Goal: Task Accomplishment & Management: Complete application form

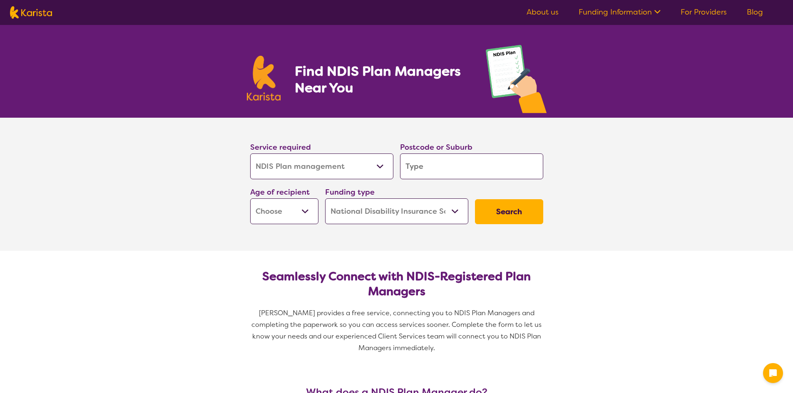
select select "NDIS Plan management"
select select "NDIS"
select select "NDIS Plan management"
select select "NDIS"
click at [435, 178] on input "search" at bounding box center [471, 167] width 143 height 26
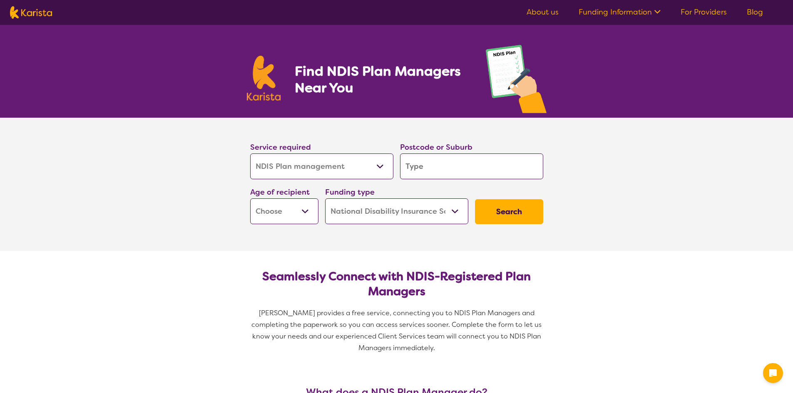
type input "5108"
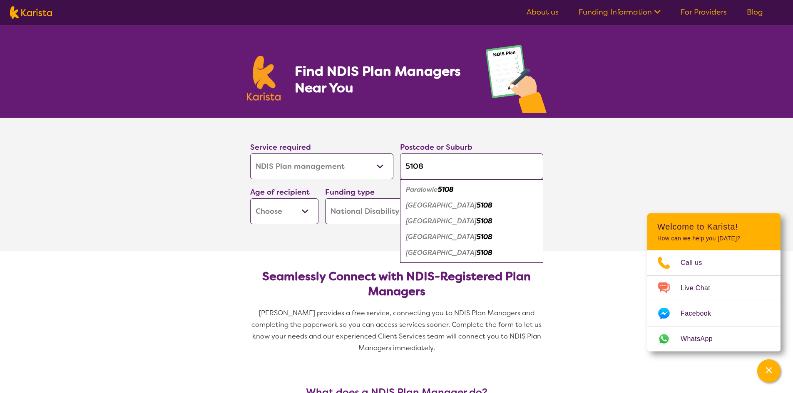
click at [432, 192] on em "Paralowie" at bounding box center [422, 189] width 32 height 9
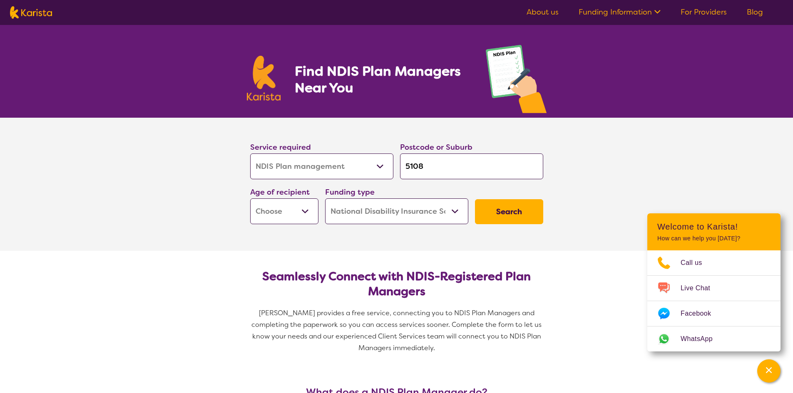
click at [277, 213] on select "Early Childhood - 0 to 9 Child - 10 to 11 Adolescent - 12 to 17 Adult - 18 to 6…" at bounding box center [284, 212] width 68 height 26
select select "EC"
click at [250, 199] on select "Early Childhood - 0 to 9 Child - 10 to 11 Adolescent - 12 to 17 Adult - 18 to 6…" at bounding box center [284, 212] width 68 height 26
select select "EC"
click at [522, 211] on button "Search" at bounding box center [509, 211] width 68 height 25
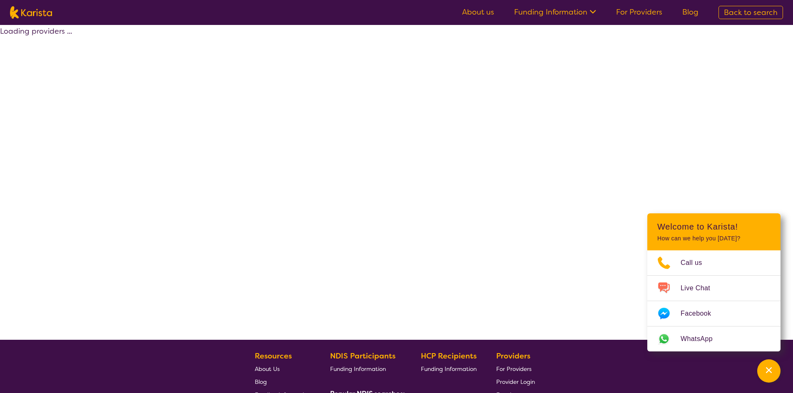
select select "by_score"
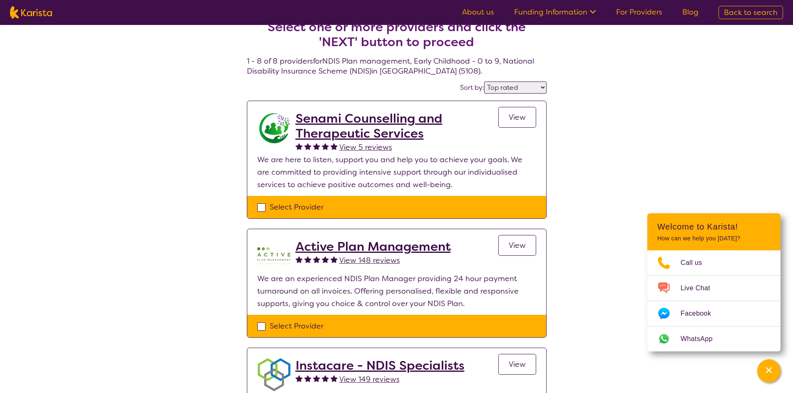
scroll to position [42, 0]
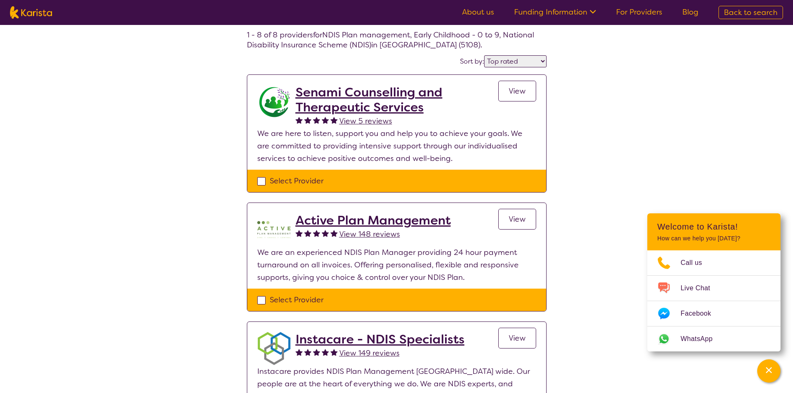
drag, startPoint x: 274, startPoint y: 218, endPoint x: 214, endPoint y: 219, distance: 59.5
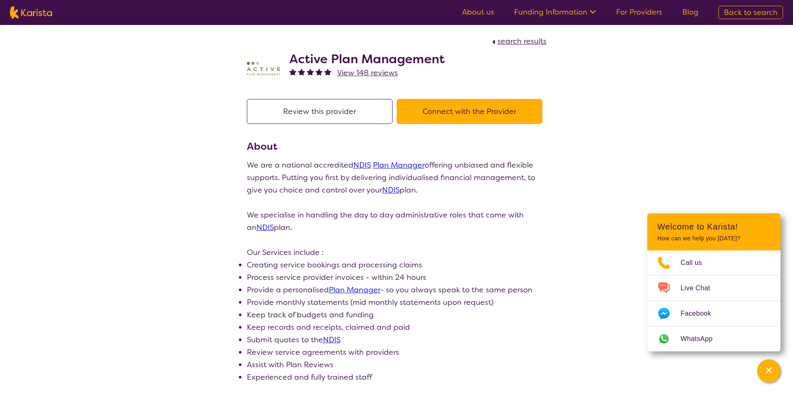
click at [499, 116] on button "Connect with the Provider" at bounding box center [470, 111] width 146 height 25
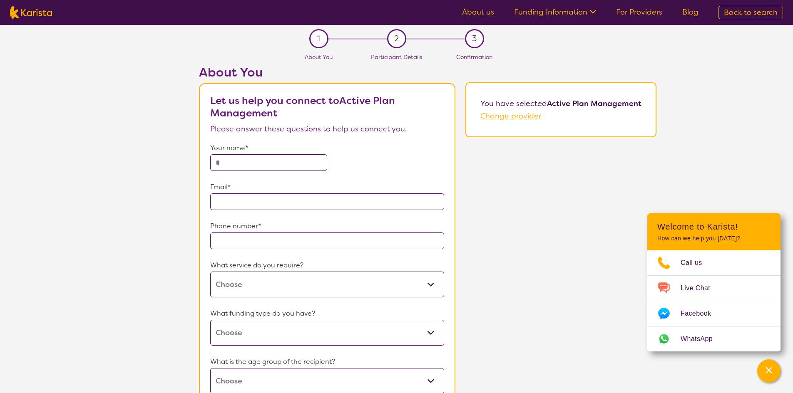
click at [293, 163] on input "text" at bounding box center [268, 162] width 117 height 17
type input "**********"
type input "5108"
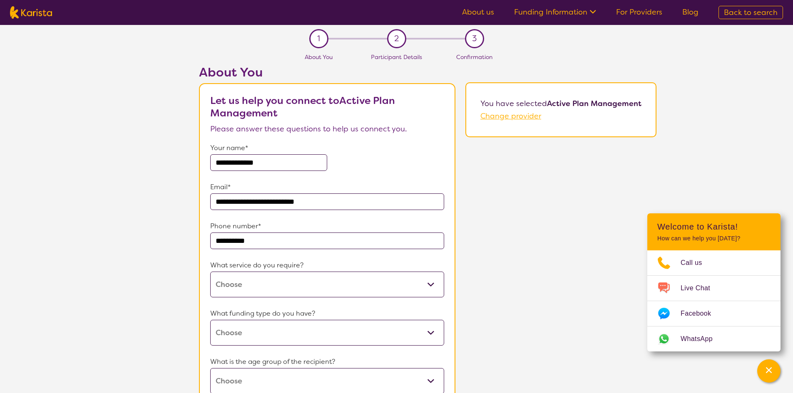
click at [278, 275] on select "NDIS Plan management" at bounding box center [327, 285] width 234 height 26
select select "26"
click at [210, 272] on select "NDIS Plan management" at bounding box center [327, 285] width 234 height 26
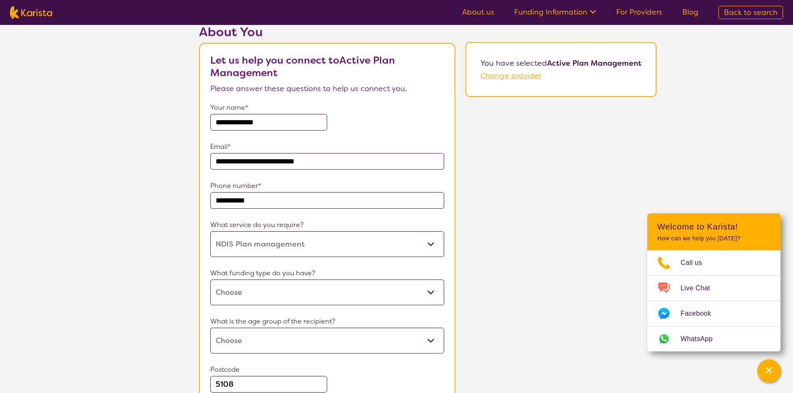
scroll to position [42, 0]
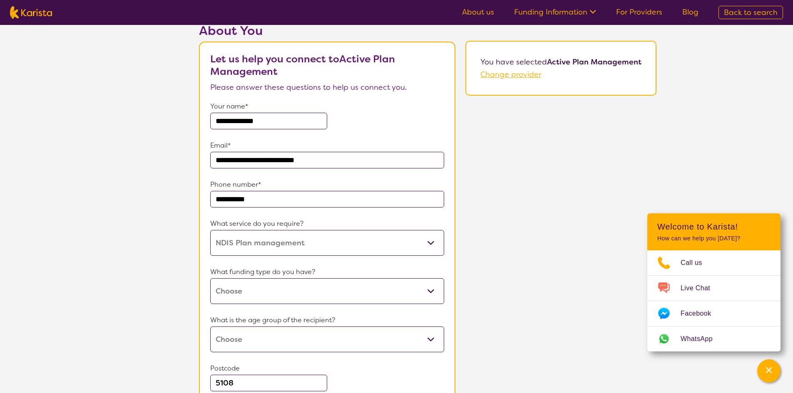
click at [285, 291] on select "Home Care Package (HCP) National Disability Insurance Scheme (NDIS) I don't know" at bounding box center [327, 291] width 234 height 26
select select "NDIS"
click at [210, 278] on select "Home Care Package (HCP) National Disability Insurance Scheme (NDIS) I don't know" at bounding box center [327, 291] width 234 height 26
click at [262, 333] on select "Early Childhood - 0 to 9 Child - 10 to 11 Adolescent - 12 to 17 Adult - 18 to 6…" at bounding box center [327, 340] width 234 height 26
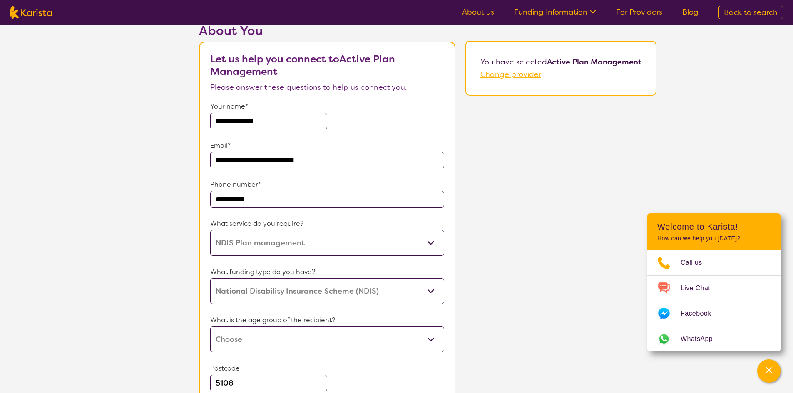
select select "EC"
click at [210, 327] on select "Early Childhood - 0 to 9 Child - 10 to 11 Adolescent - 12 to 17 Adult - 18 to 6…" at bounding box center [327, 340] width 234 height 26
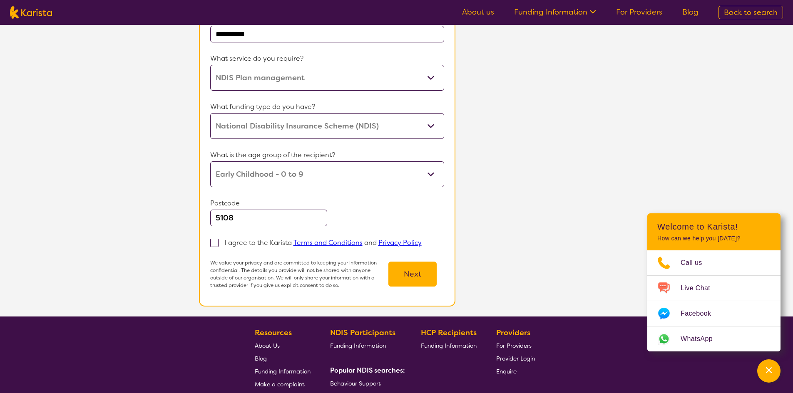
scroll to position [208, 0]
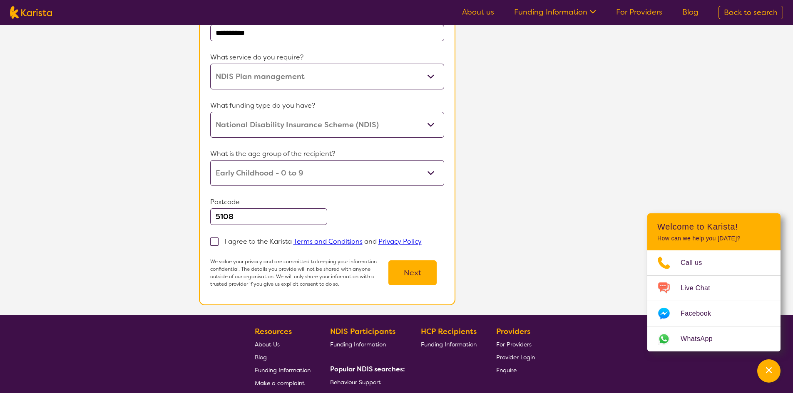
click at [214, 245] on span at bounding box center [214, 242] width 8 height 8
click at [422, 244] on input "I agree to the Karista Terms and Conditions and Privacy Policy" at bounding box center [424, 241] width 5 height 5
checkbox input "true"
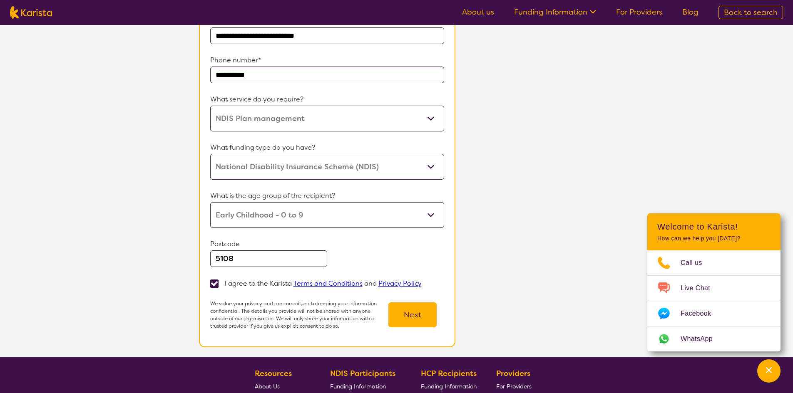
scroll to position [166, 0]
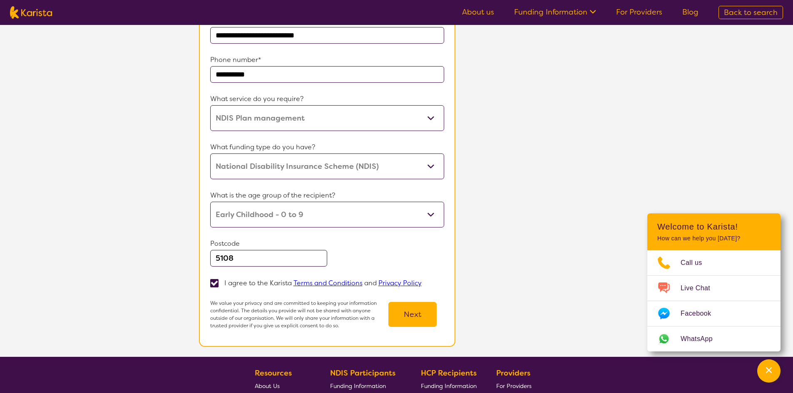
click at [425, 319] on button "Next" at bounding box center [412, 314] width 48 height 25
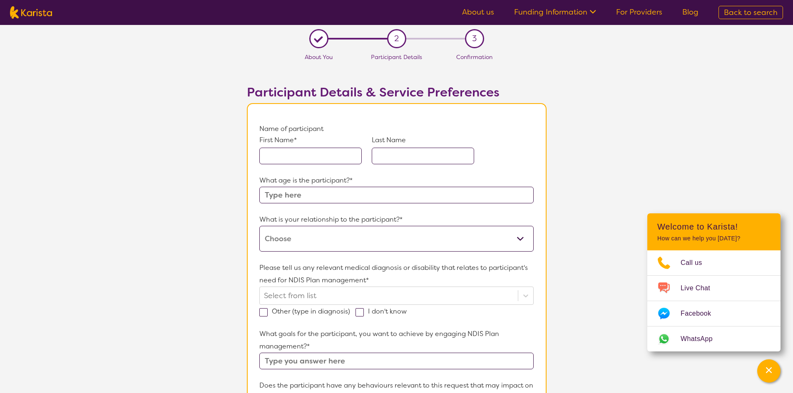
click at [301, 153] on input "text" at bounding box center [310, 156] width 102 height 17
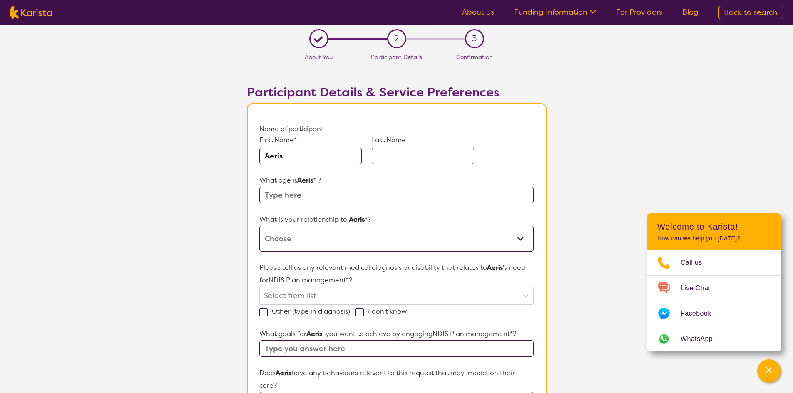
type input "Aeris"
drag, startPoint x: 405, startPoint y: 164, endPoint x: 411, endPoint y: 160, distance: 6.8
click at [407, 164] on div "First Name* [PERSON_NAME] Last Name" at bounding box center [396, 154] width 274 height 39
click at [411, 159] on input "text" at bounding box center [423, 156] width 102 height 17
type input "[PERSON_NAME]"
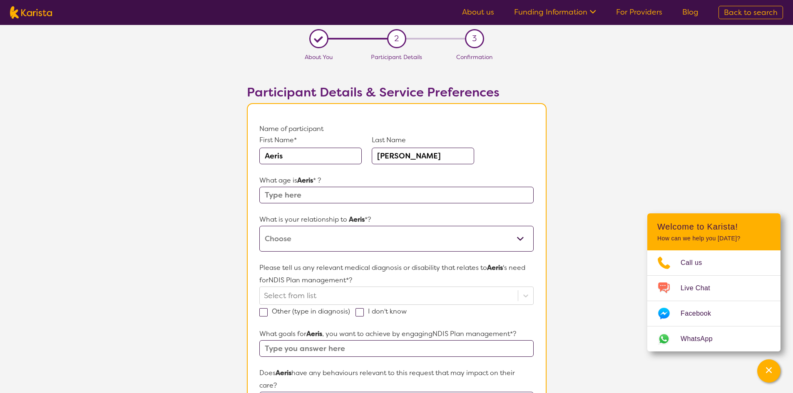
click at [370, 200] on input "text" at bounding box center [396, 195] width 274 height 17
type input "3"
click at [350, 241] on select "This request is for myself I am their parent I am their child I am their spouse…" at bounding box center [396, 239] width 274 height 26
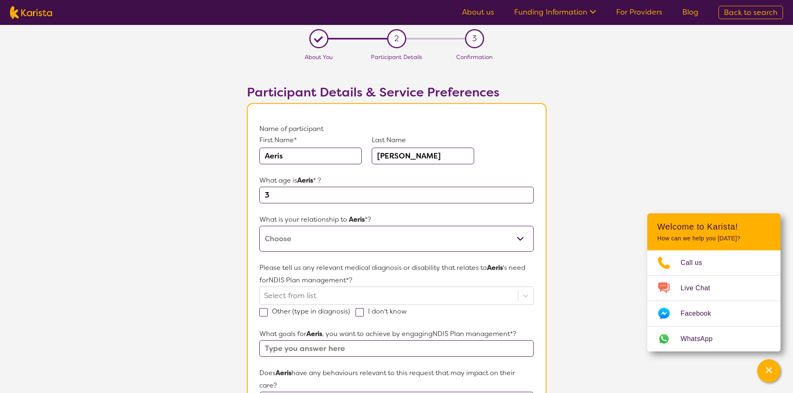
select select "I am their parent"
click at [259, 226] on select "This request is for myself I am their parent I am their child I am their spouse…" at bounding box center [396, 239] width 274 height 26
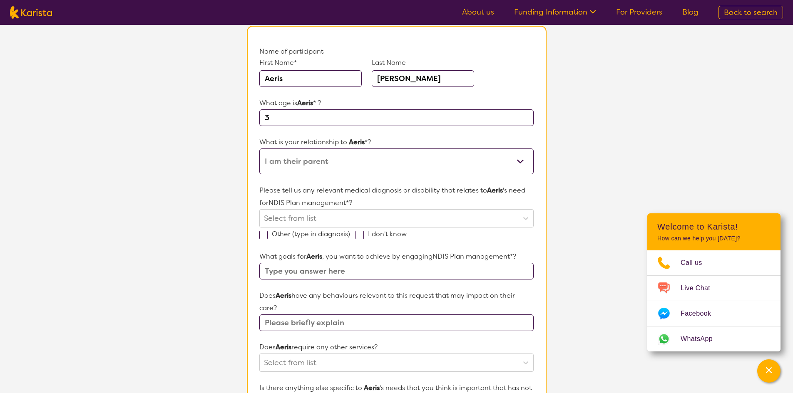
scroll to position [83, 0]
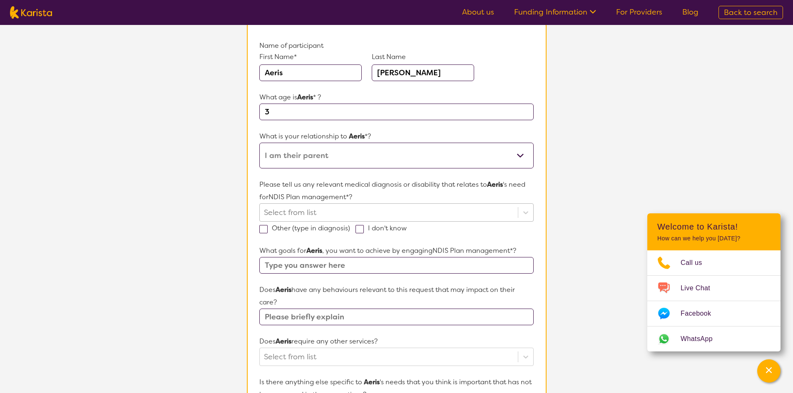
click at [355, 211] on div at bounding box center [388, 213] width 249 height 14
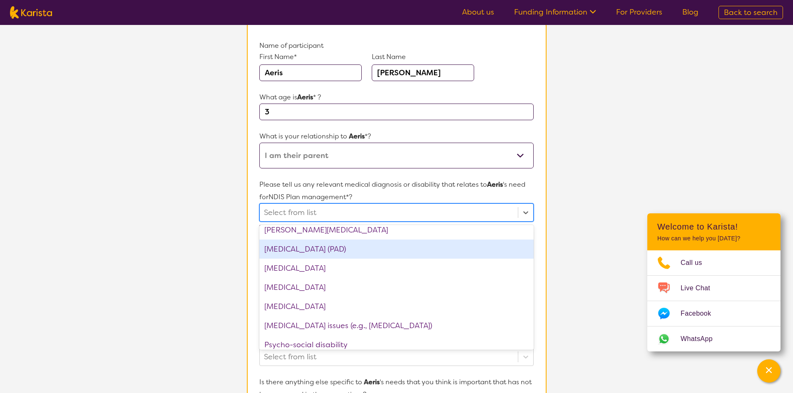
scroll to position [1041, 0]
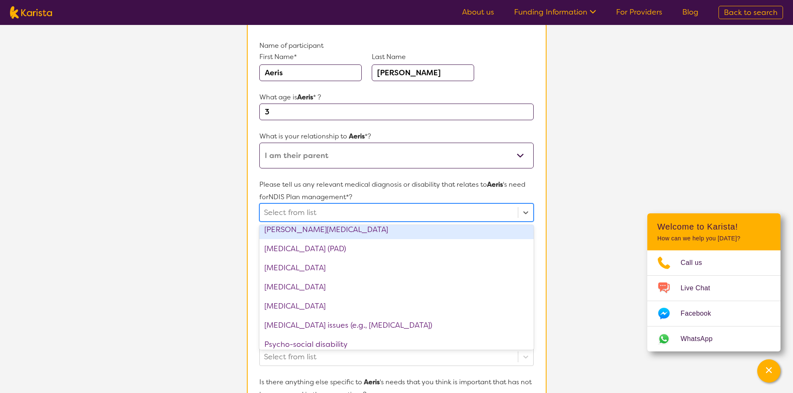
click at [372, 213] on div at bounding box center [388, 213] width 249 height 14
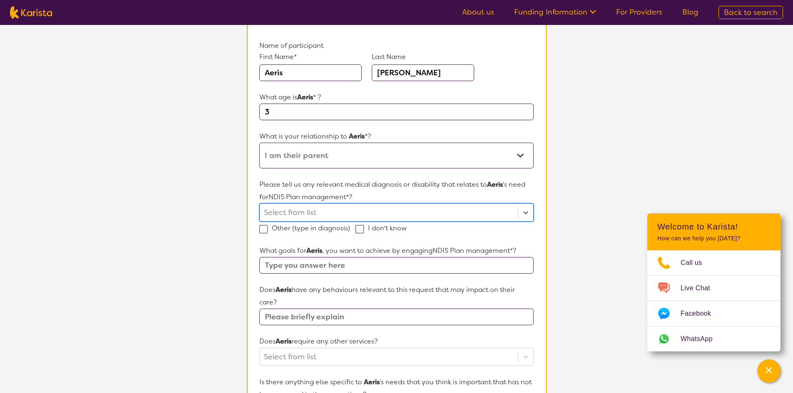
click at [356, 231] on span at bounding box center [359, 229] width 8 height 8
click at [407, 231] on input "I don't know" at bounding box center [409, 227] width 5 height 5
checkbox input "true"
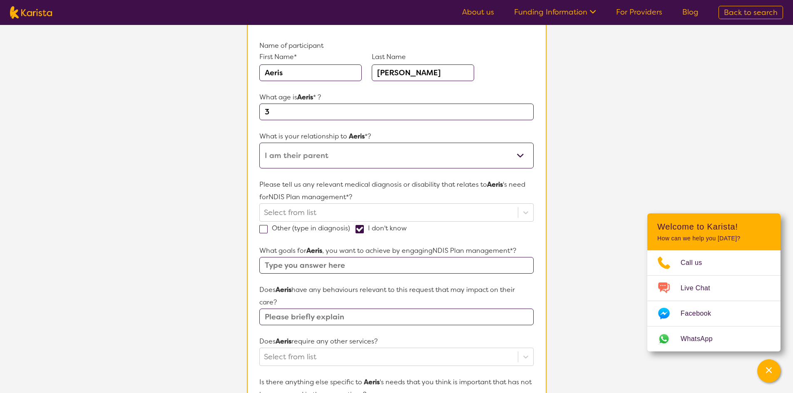
click at [336, 271] on input "text" at bounding box center [396, 265] width 274 height 17
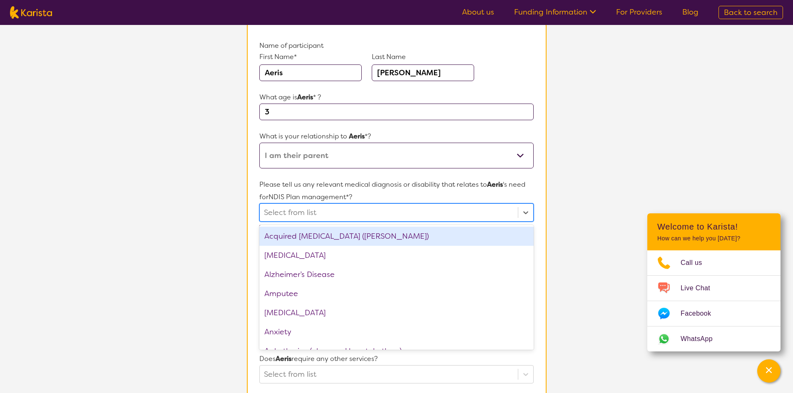
click at [322, 211] on div at bounding box center [388, 213] width 249 height 14
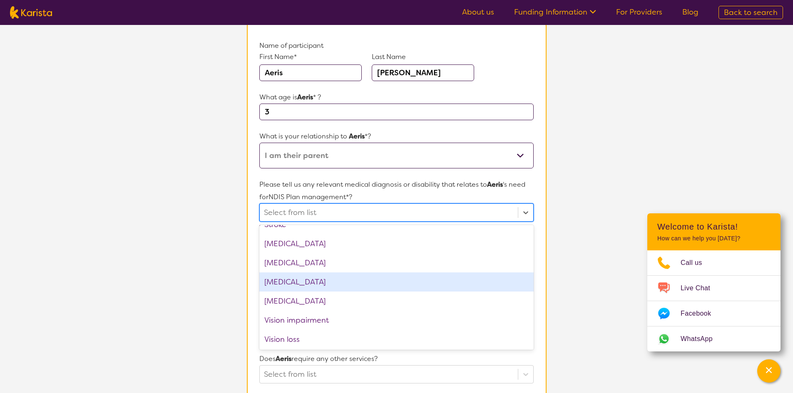
scroll to position [1314, 0]
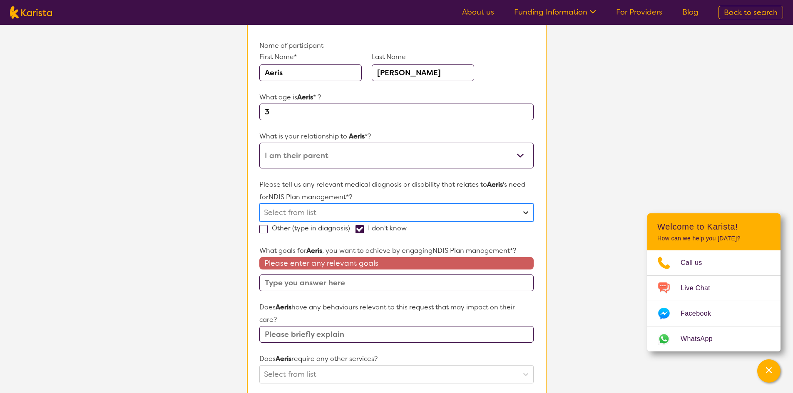
click at [524, 217] on div at bounding box center [525, 212] width 15 height 15
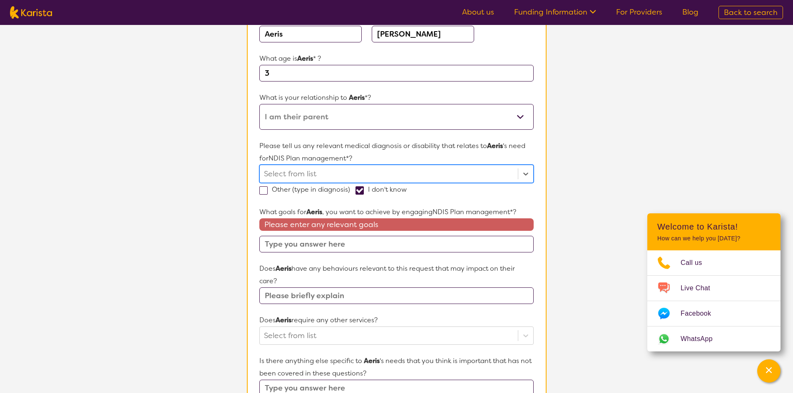
scroll to position [125, 0]
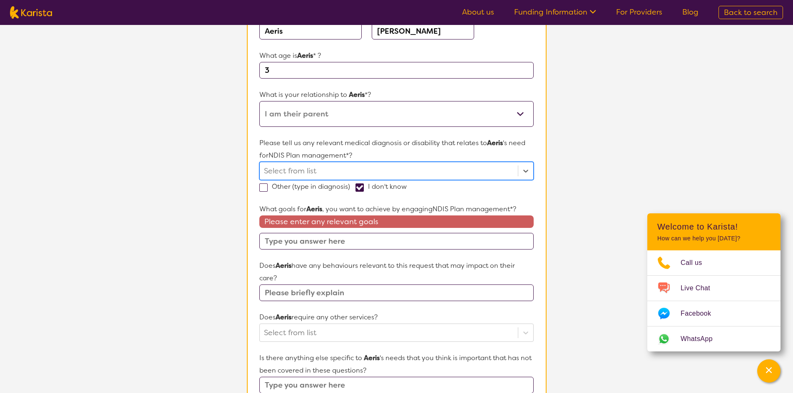
click at [405, 237] on input "text" at bounding box center [396, 241] width 274 height 17
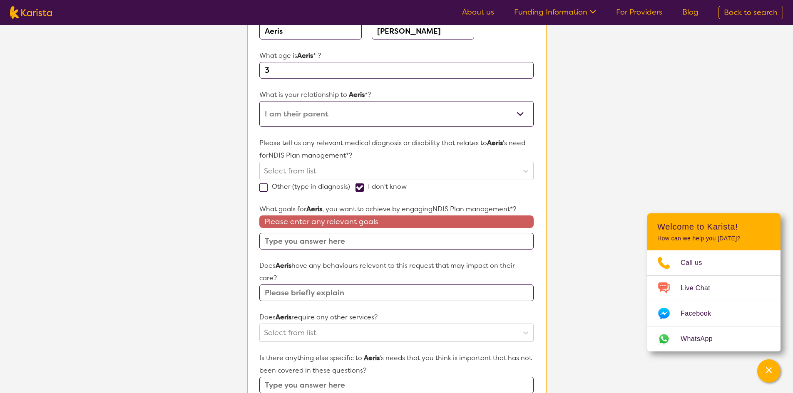
click at [373, 239] on input "text" at bounding box center [396, 241] width 274 height 17
click at [380, 286] on input "text" at bounding box center [396, 293] width 274 height 17
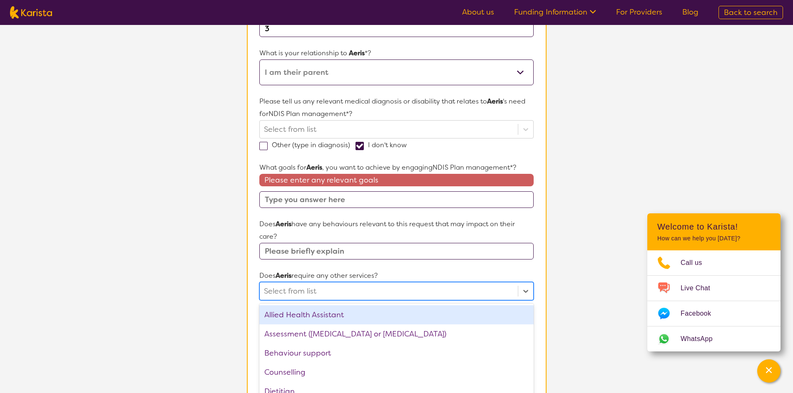
scroll to position [205, 0]
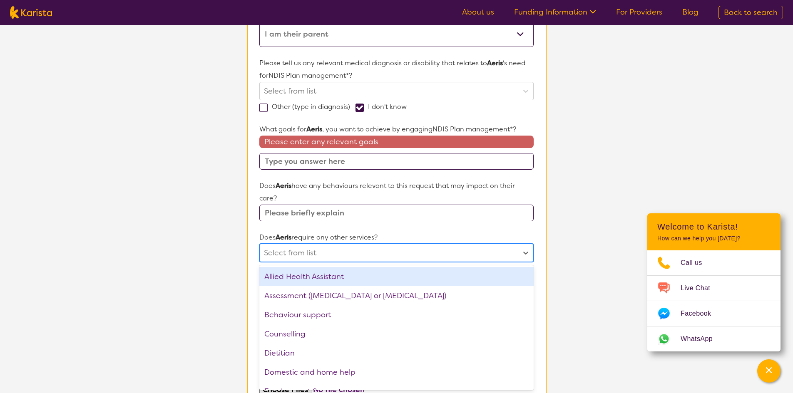
click at [385, 262] on div "option Allied Health Assistant focused, 1 of 22. 22 results available. Use Up a…" at bounding box center [396, 253] width 274 height 18
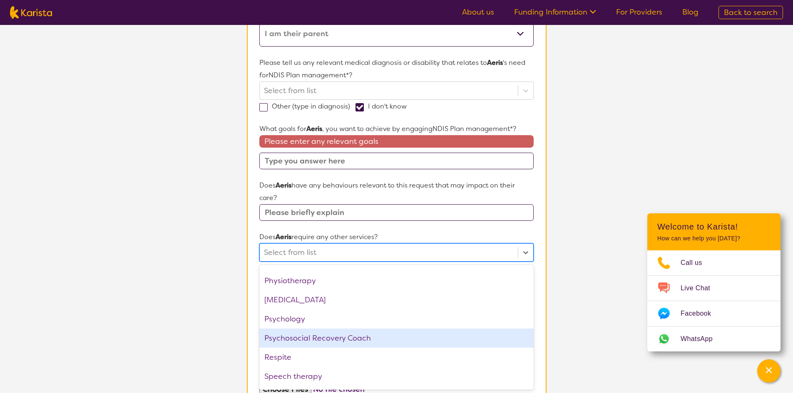
scroll to position [300, 0]
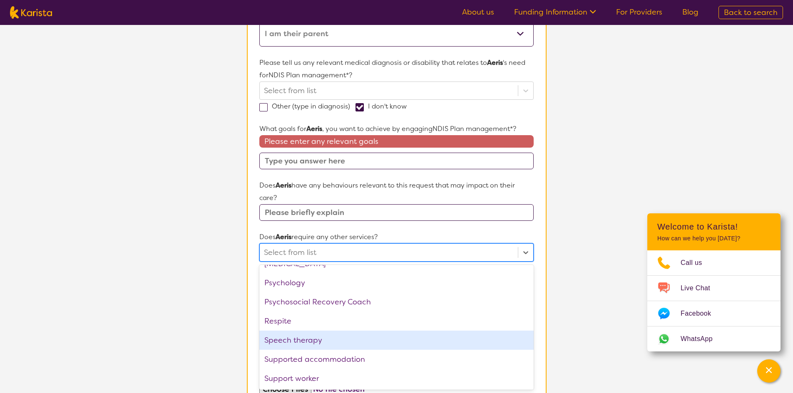
click at [341, 340] on div "Speech therapy" at bounding box center [396, 340] width 274 height 19
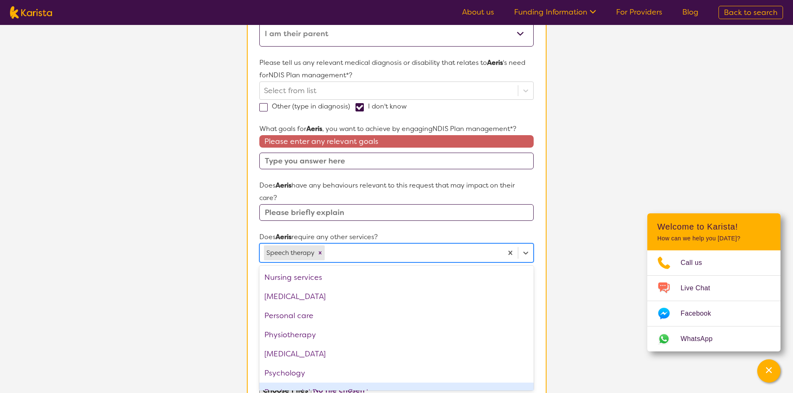
scroll to position [197, 0]
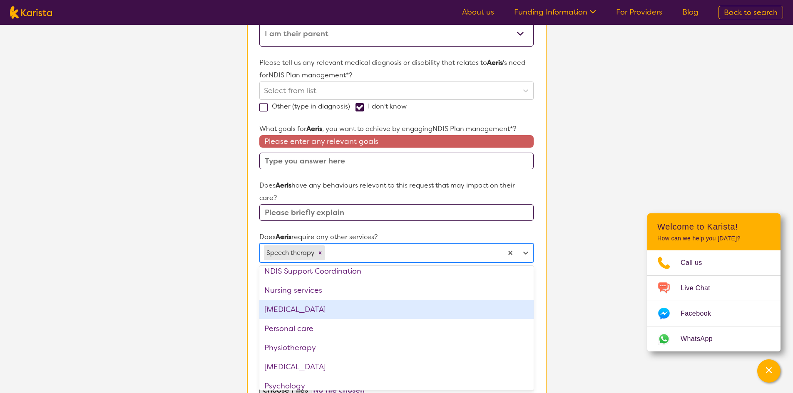
click at [350, 312] on div "[MEDICAL_DATA]" at bounding box center [396, 309] width 274 height 19
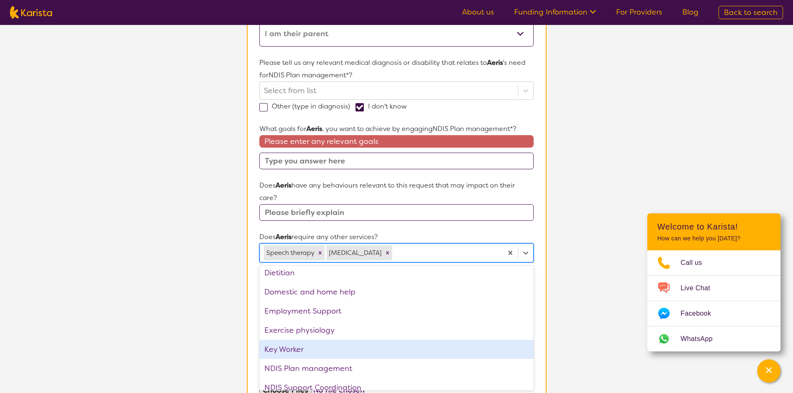
scroll to position [31, 0]
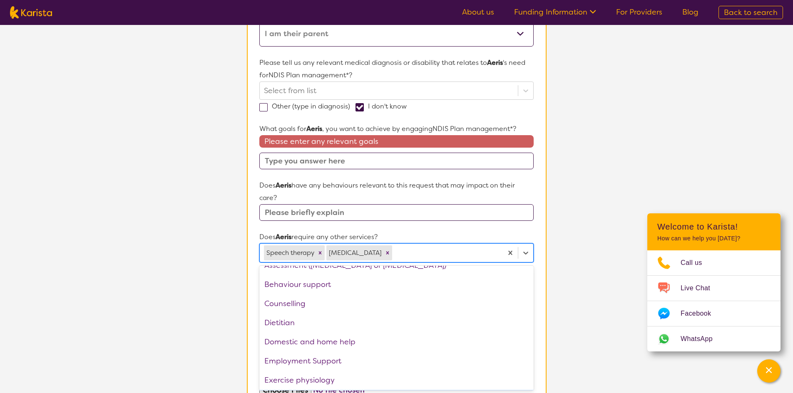
click at [358, 212] on input "text" at bounding box center [396, 212] width 274 height 17
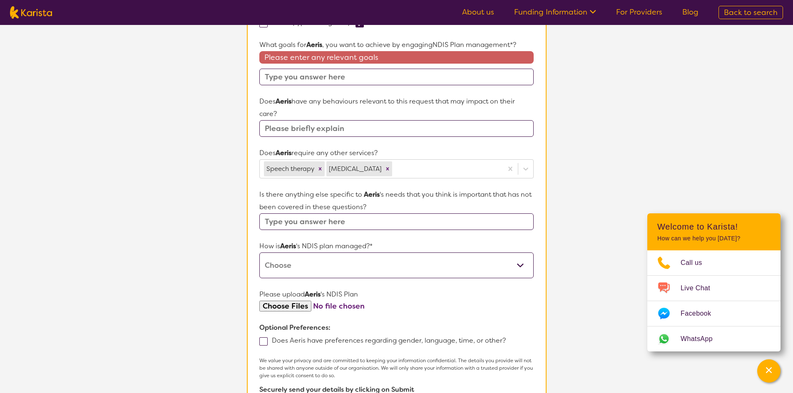
scroll to position [288, 0]
click at [335, 268] on select "Self-managed NDIS plan Managed by a registered plan management provider (not th…" at bounding box center [396, 266] width 274 height 26
click at [58, 238] on section "L About You 2 Participant Details 3 Confirmation Participant Details & Service …" at bounding box center [396, 106] width 793 height 739
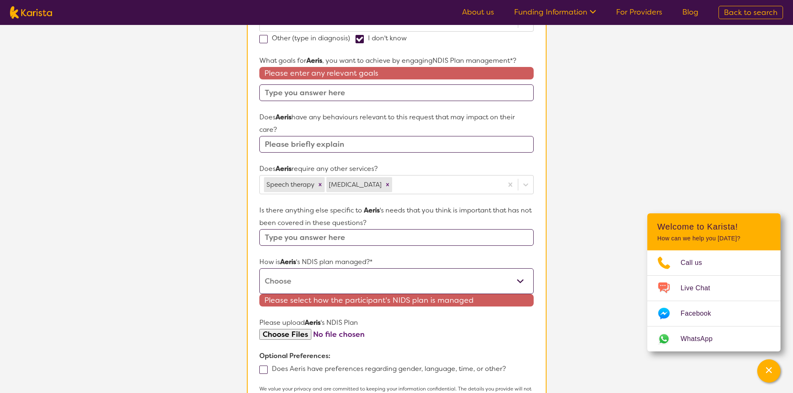
scroll to position [291, 0]
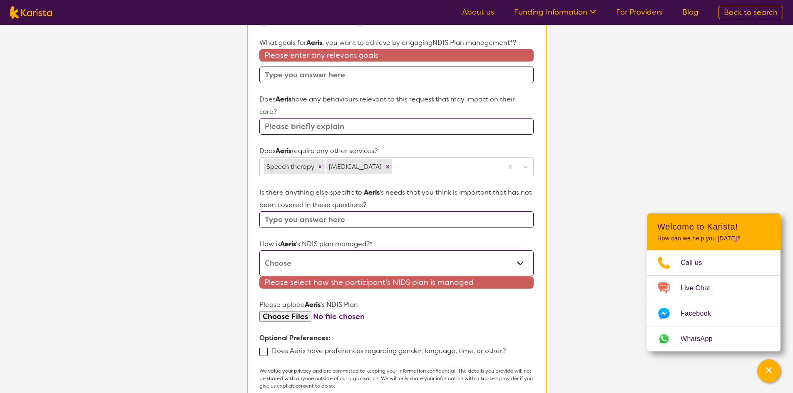
click at [307, 256] on select "Self-managed NDIS plan Managed by a registered plan management provider (not th…" at bounding box center [396, 264] width 274 height 26
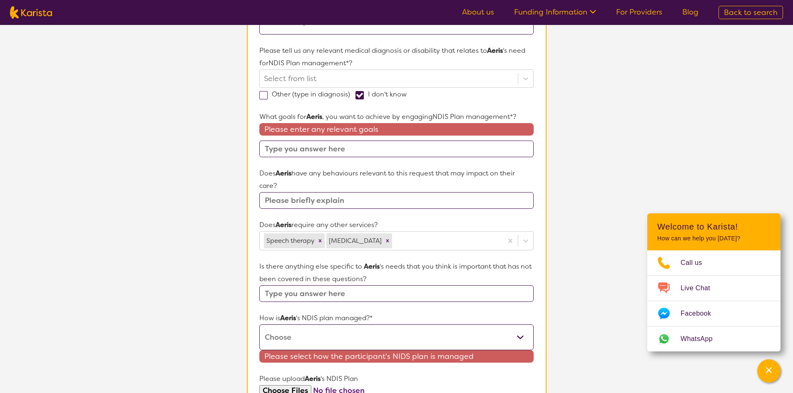
scroll to position [375, 0]
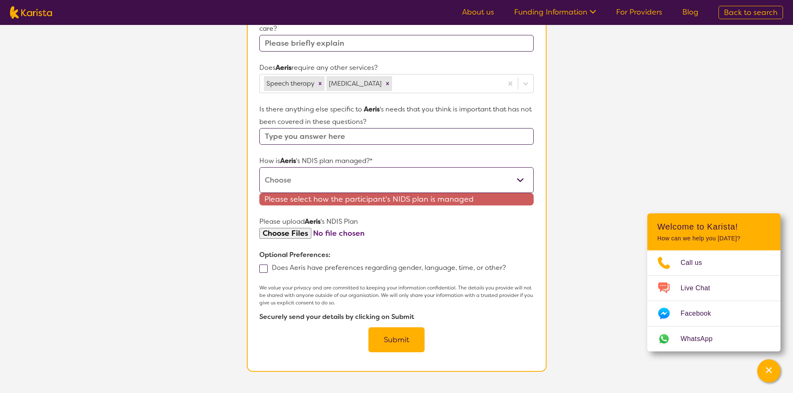
click at [338, 179] on select "Self-managed NDIS plan Managed by a registered plan management provider (not th…" at bounding box center [396, 180] width 274 height 26
select select "Plan Managed"
click at [259, 167] on select "Self-managed NDIS plan Managed by a registered plan management provider (not th…" at bounding box center [396, 180] width 274 height 26
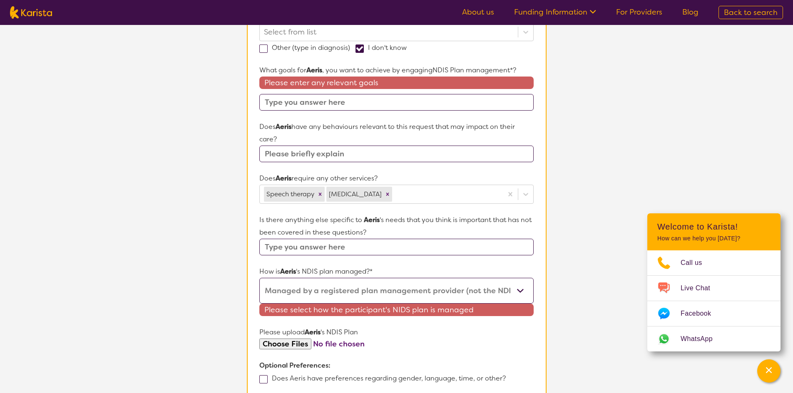
scroll to position [250, 0]
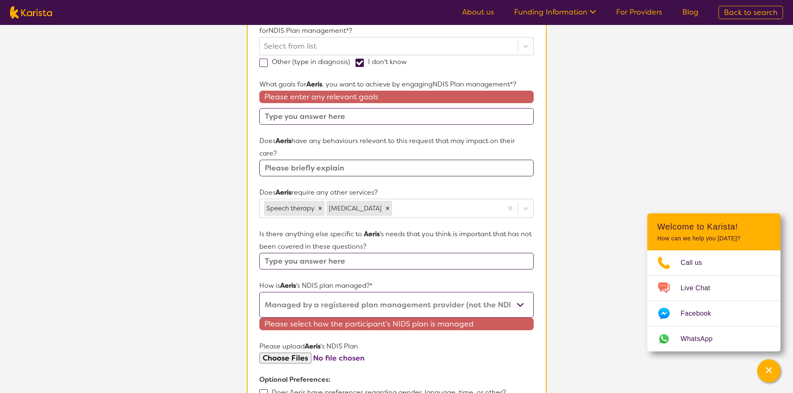
click at [350, 261] on input "text" at bounding box center [396, 261] width 274 height 17
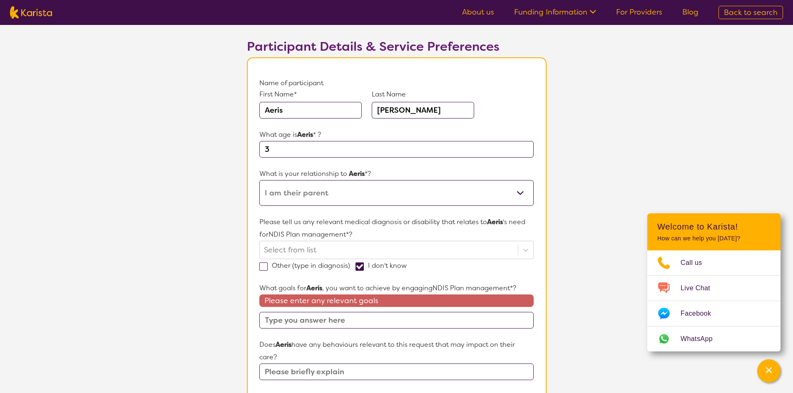
scroll to position [83, 0]
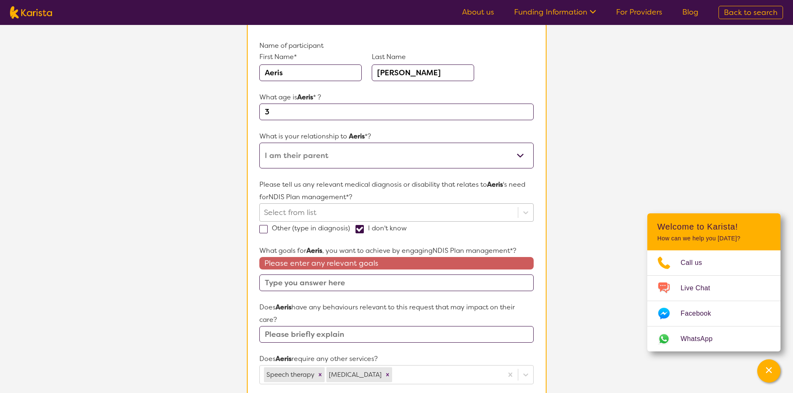
click at [330, 214] on div at bounding box center [388, 213] width 249 height 14
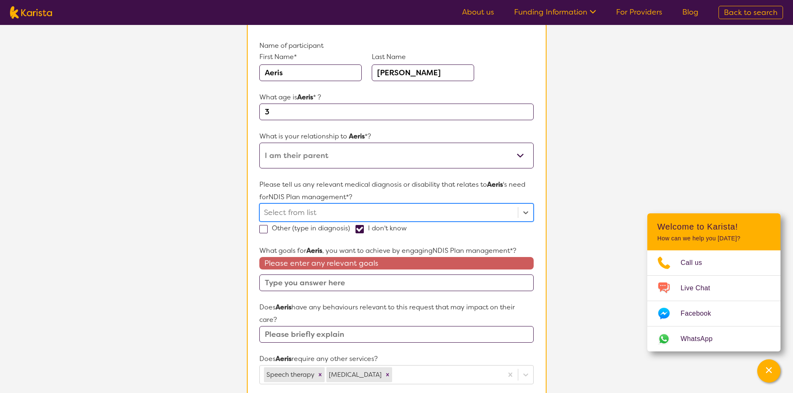
click at [331, 214] on div at bounding box center [388, 213] width 249 height 14
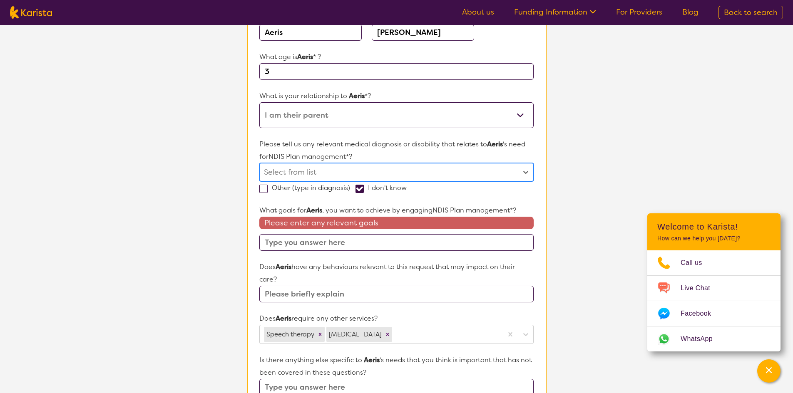
scroll to position [125, 0]
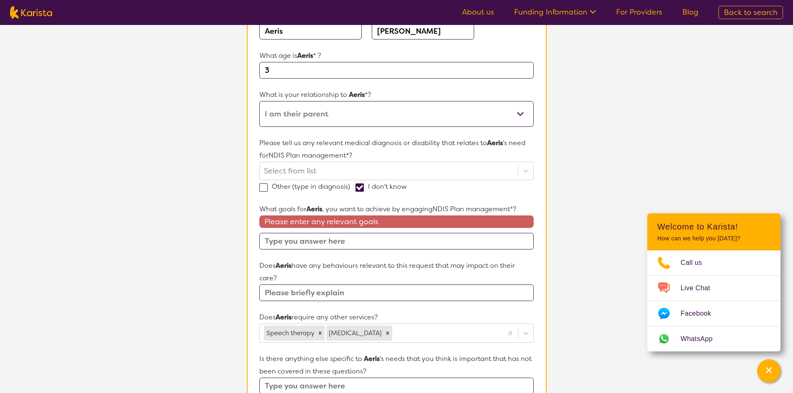
click at [336, 245] on input "text" at bounding box center [396, 241] width 274 height 17
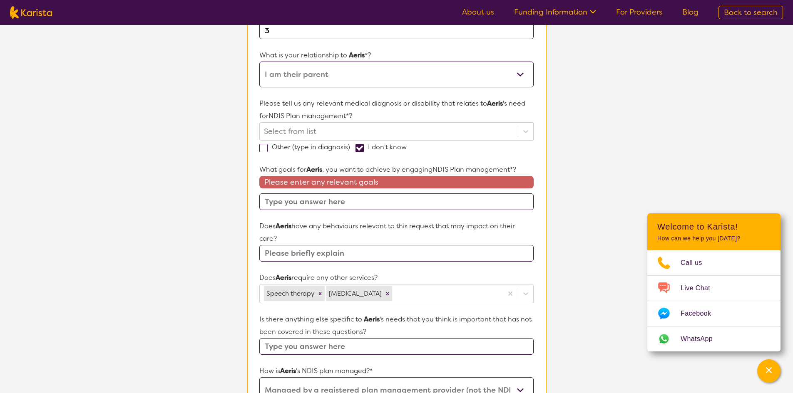
scroll to position [166, 0]
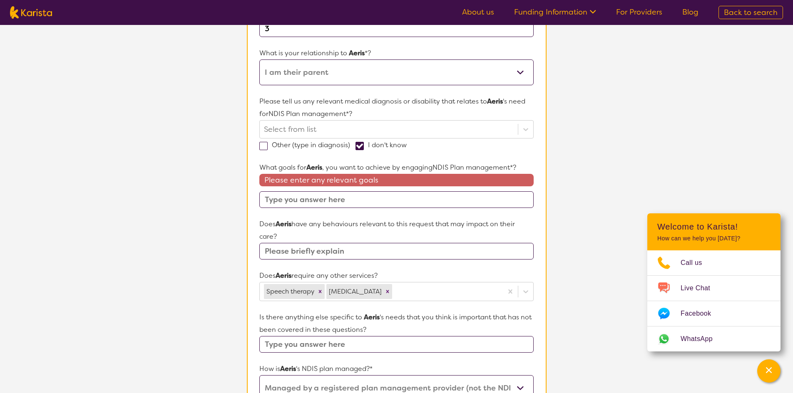
click at [617, 272] on section "L About You 2 Participant Details 3 Confirmation Participant Details & Service …" at bounding box center [396, 227] width 793 height 739
click at [328, 252] on input "text" at bounding box center [396, 251] width 274 height 17
click at [380, 264] on form "Name of participant First Name* [PERSON_NAME] Last Name [PERSON_NAME] What age …" at bounding box center [396, 252] width 274 height 592
click at [383, 254] on input "text" at bounding box center [396, 251] width 274 height 17
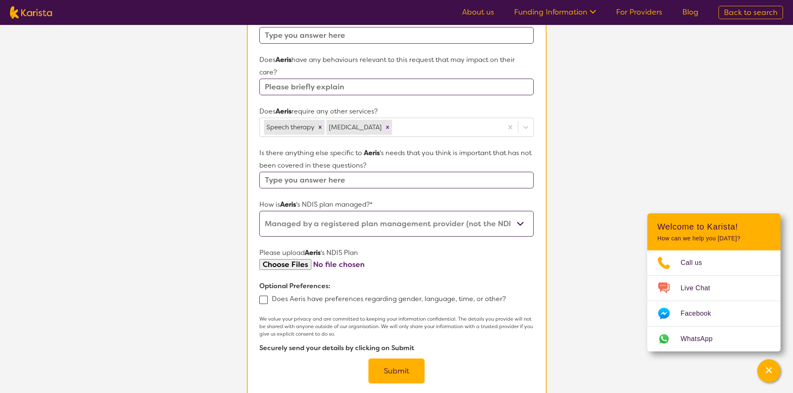
scroll to position [333, 0]
click at [406, 179] on input "text" at bounding box center [396, 178] width 274 height 17
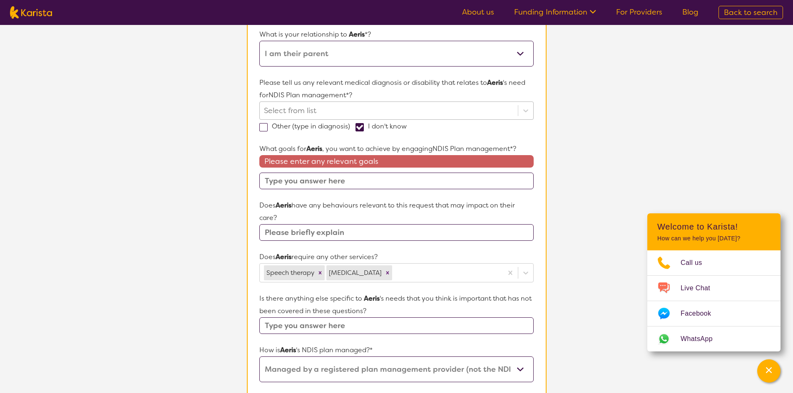
scroll to position [208, 0]
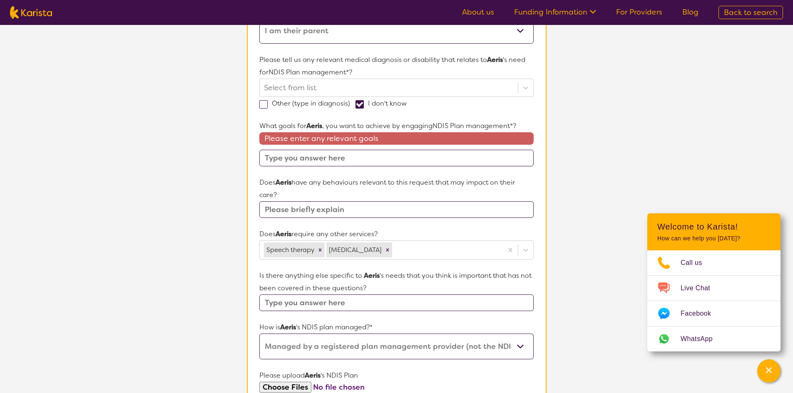
click at [611, 265] on section "L About You 2 Participant Details 3 Confirmation Participant Details & Service …" at bounding box center [396, 186] width 793 height 739
click at [393, 159] on input "text" at bounding box center [396, 158] width 274 height 17
click at [582, 258] on section "L About You 2 Participant Details 3 Confirmation Participant Details & Service …" at bounding box center [396, 186] width 793 height 739
click at [388, 154] on input "text" at bounding box center [396, 158] width 274 height 17
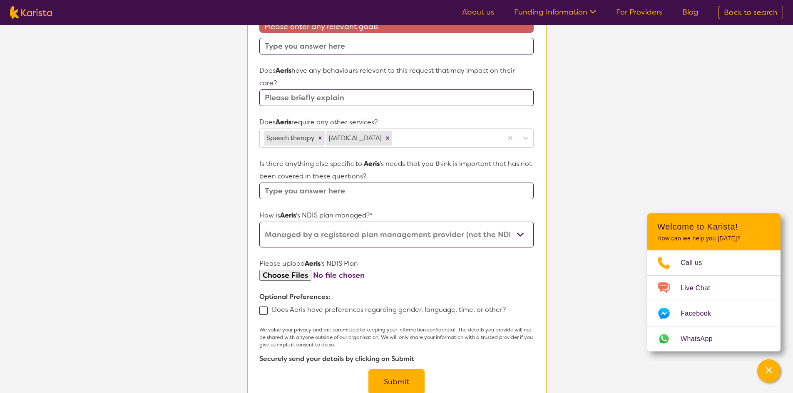
scroll to position [333, 0]
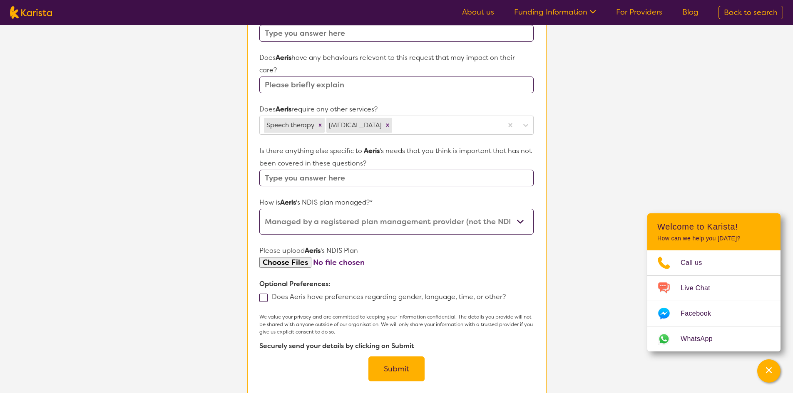
click at [297, 266] on input "file" at bounding box center [396, 262] width 274 height 11
click at [288, 264] on input "file" at bounding box center [396, 262] width 274 height 11
type input "C:\fakepath\NDIS Plan - [PERSON_NAME], Aeris.pdf"
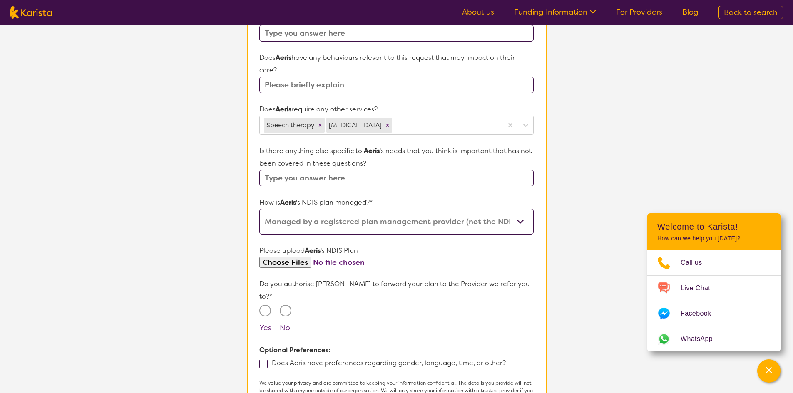
click at [331, 186] on input "text" at bounding box center [396, 178] width 274 height 17
type input "B"
type input "No"
click at [316, 89] on input "text" at bounding box center [396, 85] width 274 height 17
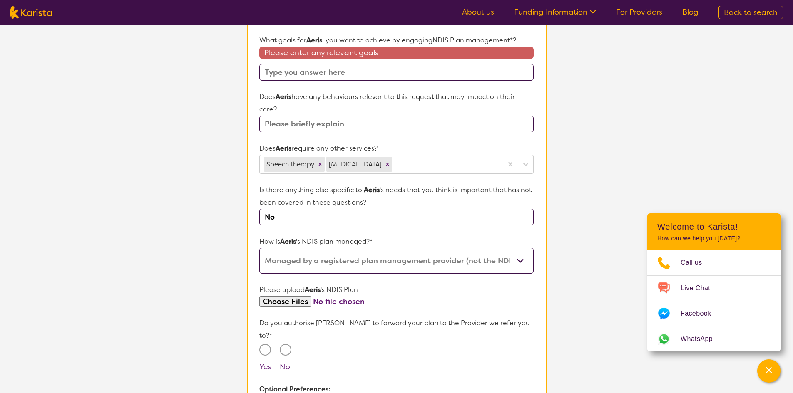
scroll to position [291, 0]
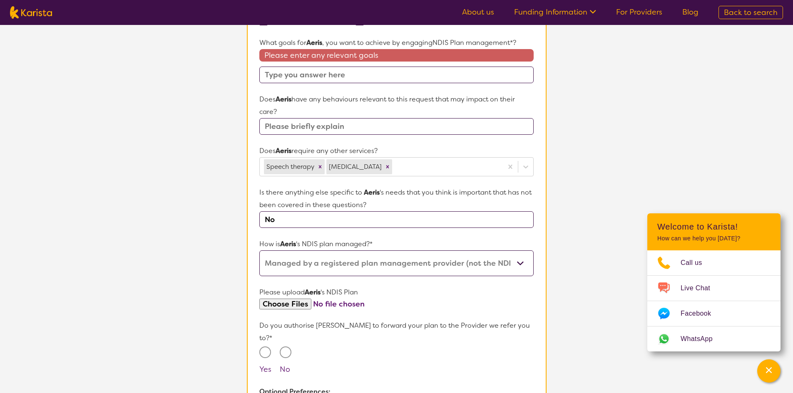
click at [440, 127] on input "text" at bounding box center [396, 126] width 274 height 17
type input "No"
click at [430, 77] on input "text" at bounding box center [396, 75] width 274 height 17
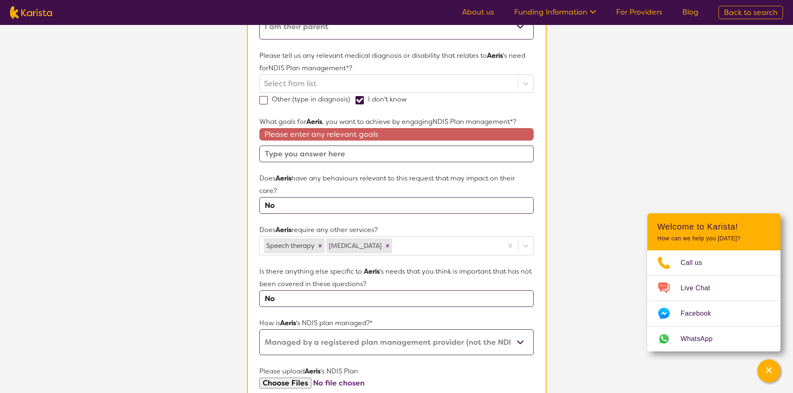
scroll to position [208, 0]
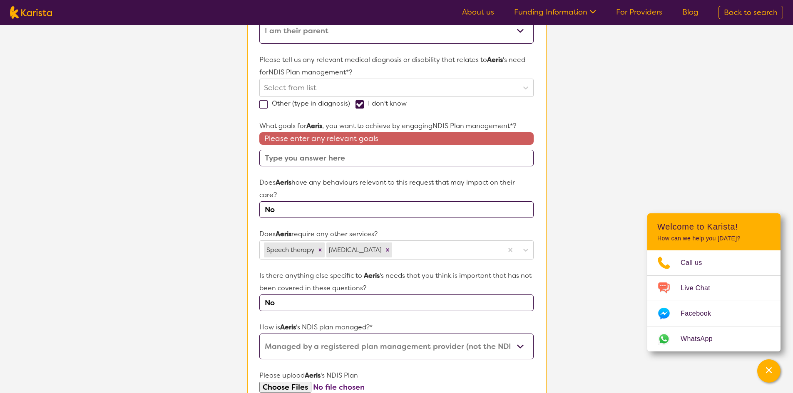
click at [381, 159] on input "text" at bounding box center [396, 158] width 274 height 17
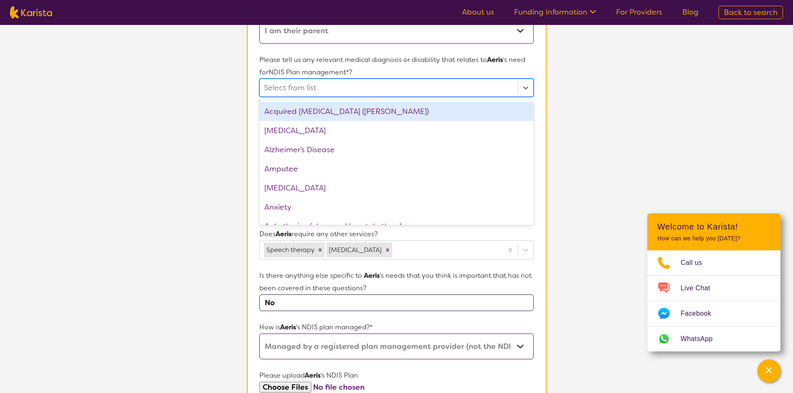
click at [312, 90] on div at bounding box center [388, 88] width 249 height 14
click at [353, 69] on p "Please tell us any relevant medical diagnosis or disability that relates to Aer…" at bounding box center [396, 66] width 274 height 25
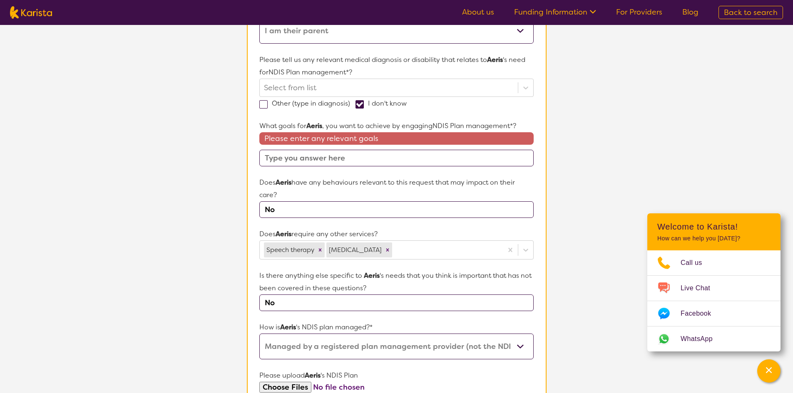
click at [306, 150] on input "text" at bounding box center [396, 158] width 274 height 17
click at [304, 153] on input "text" at bounding box center [396, 158] width 274 height 17
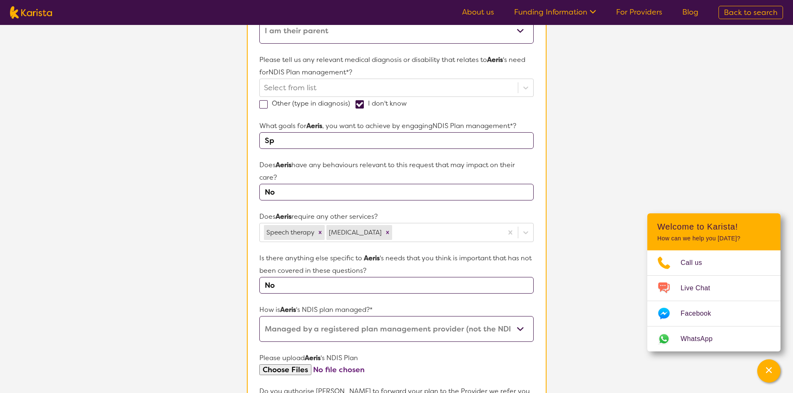
type input "S"
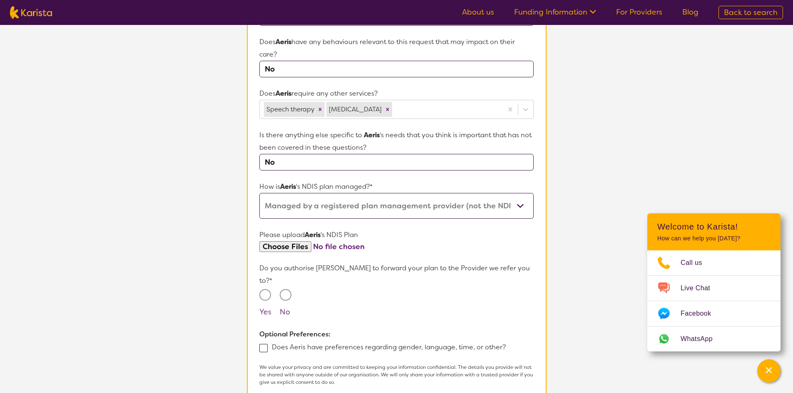
scroll to position [333, 0]
type input "Communication"
click at [284, 288] on input "No" at bounding box center [286, 294] width 12 height 12
radio input "true"
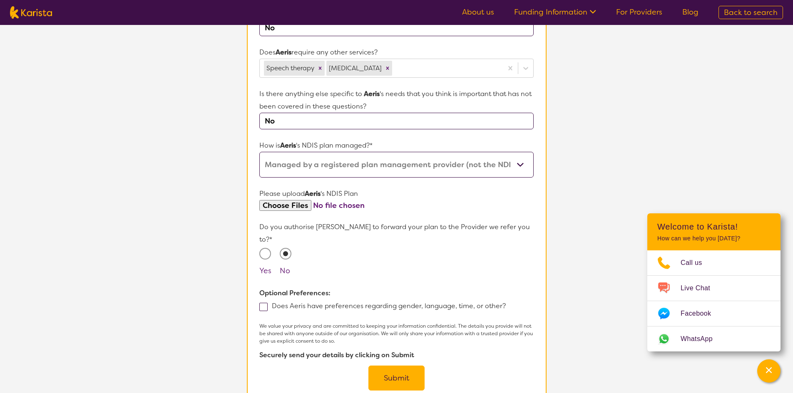
scroll to position [375, 0]
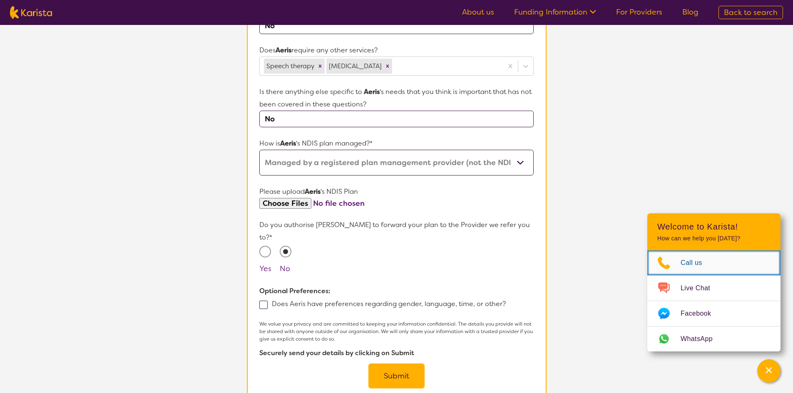
click at [678, 265] on icon "Choose channel" at bounding box center [663, 262] width 33 height 13
click at [550, 205] on section "Participant Details & Service Preferences Name of participant First Name* [PERS…" at bounding box center [397, 64] width 320 height 748
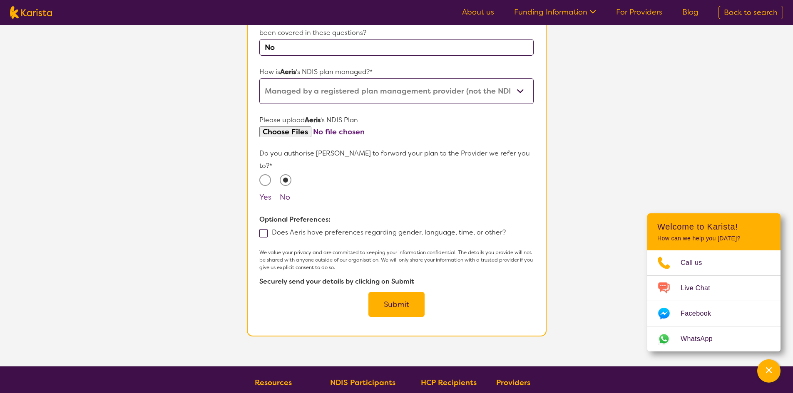
scroll to position [458, 0]
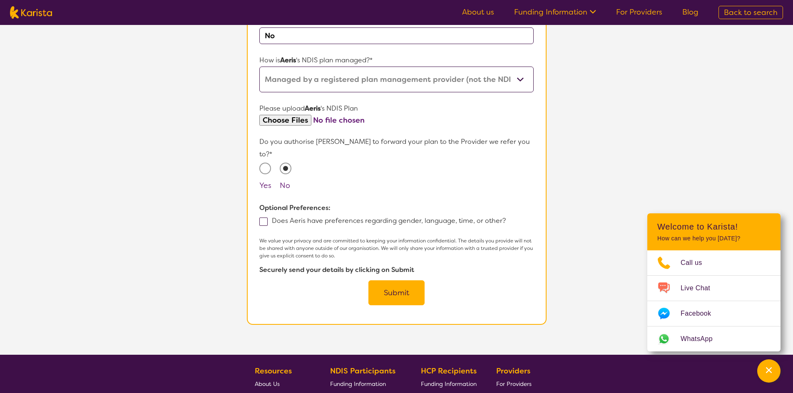
click at [269, 163] on input "Yes" at bounding box center [265, 169] width 12 height 12
radio input "true"
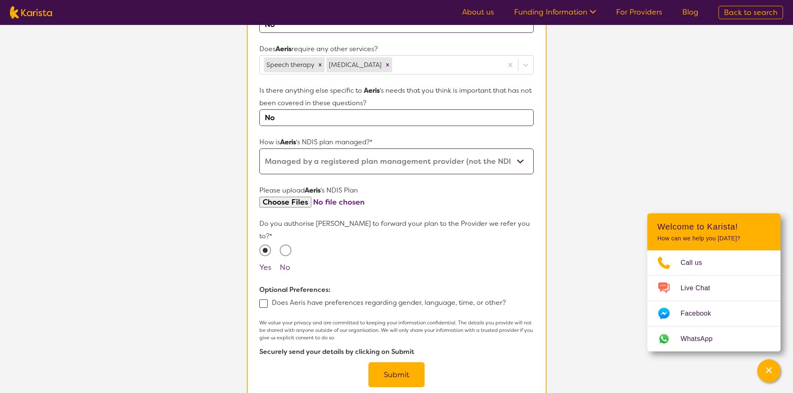
scroll to position [375, 0]
click at [406, 367] on button "Submit" at bounding box center [396, 376] width 56 height 25
